Goal: Information Seeking & Learning: Learn about a topic

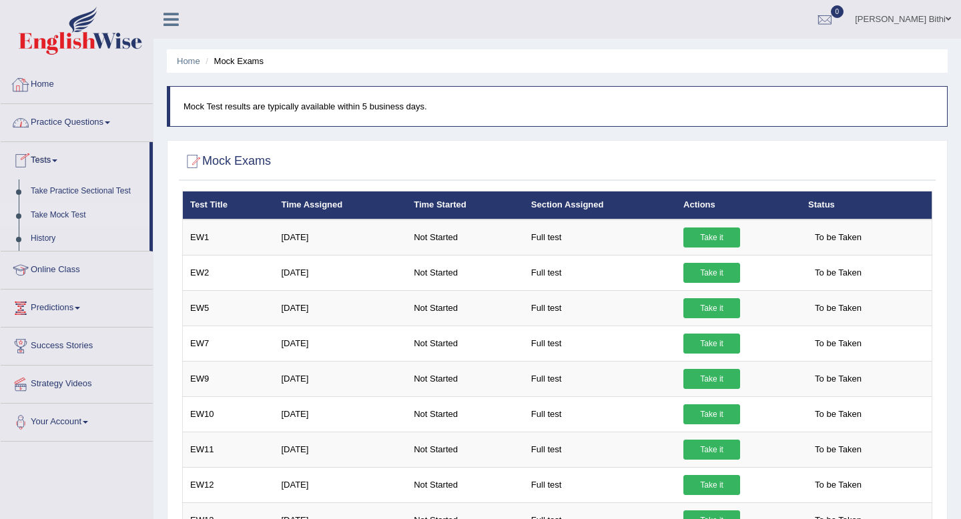
click at [84, 121] on link "Practice Questions" at bounding box center [77, 120] width 152 height 33
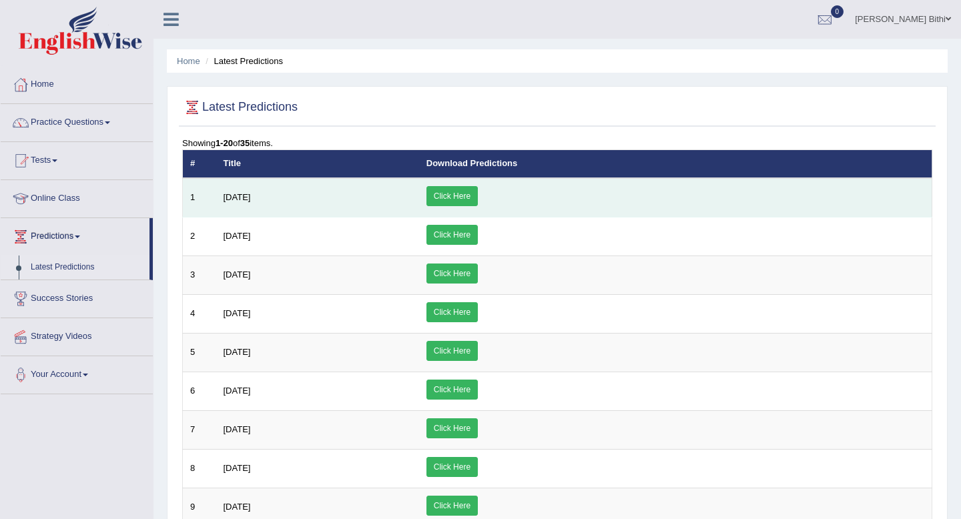
click at [478, 200] on link "Click Here" at bounding box center [452, 196] width 51 height 20
